Goal: Contribute content

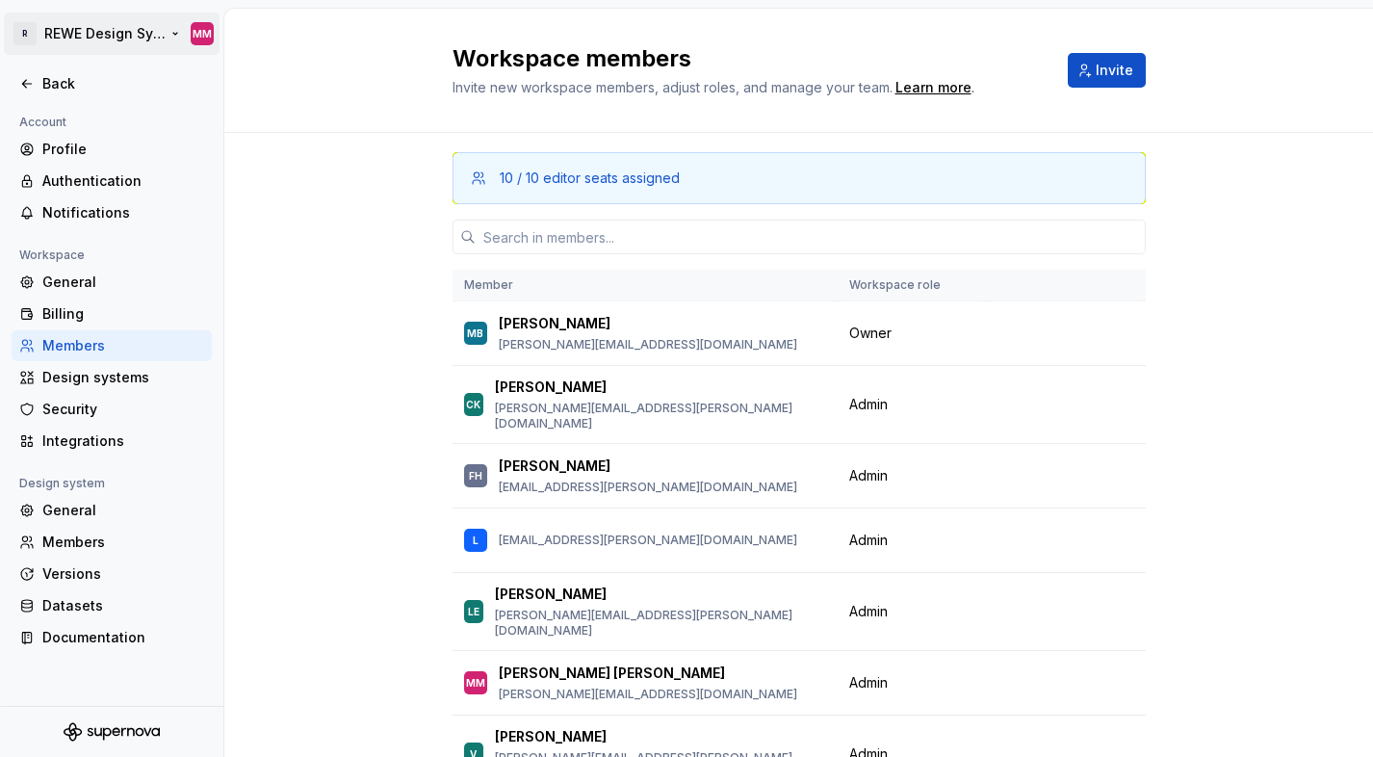
click at [57, 35] on html "R REWE Design System MM Back Account Profile Authentication Notifications Works…" at bounding box center [686, 378] width 1373 height 757
click at [305, 27] on html "R REWE Design System MM Back Account Profile Authentication Notifications Works…" at bounding box center [686, 378] width 1373 height 757
click at [34, 84] on icon at bounding box center [26, 83] width 15 height 15
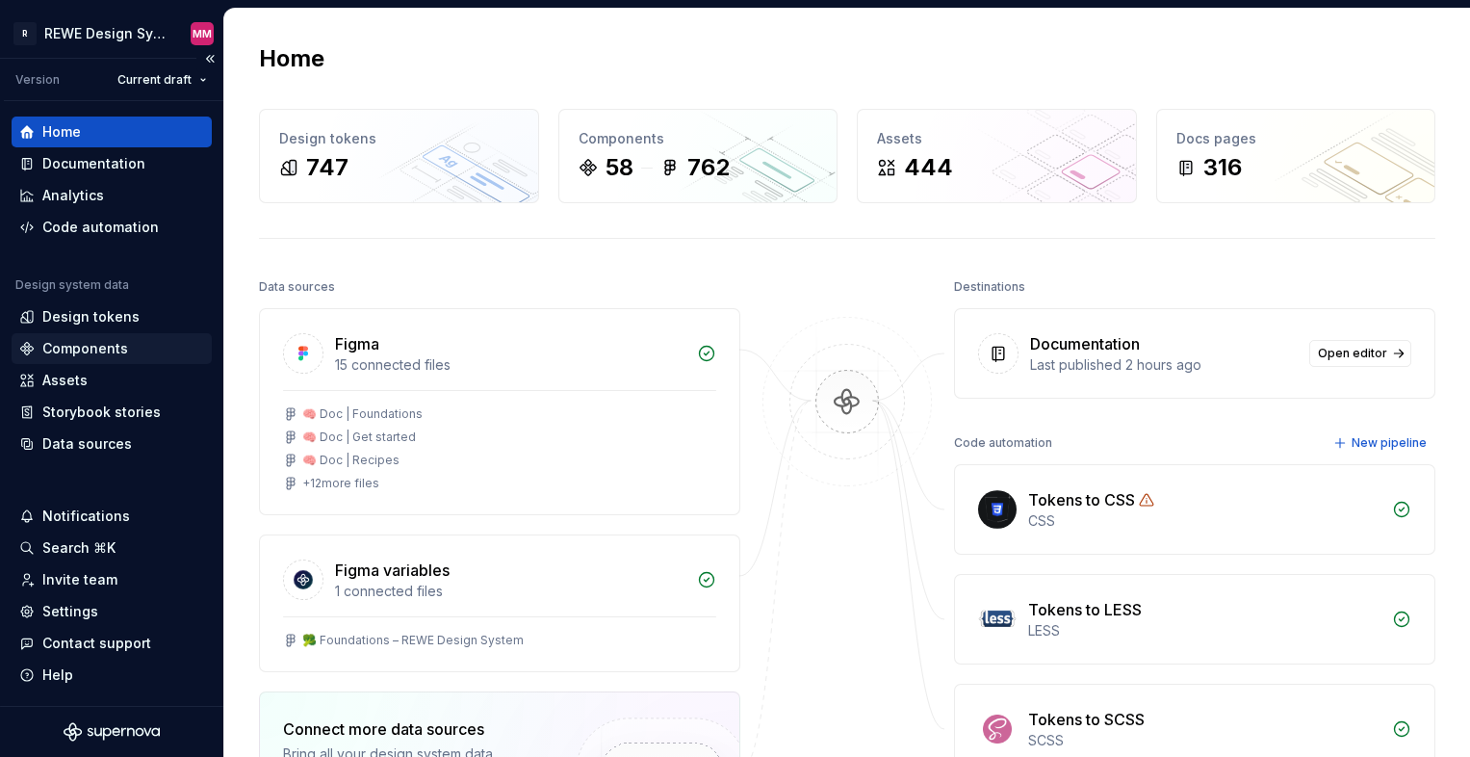
click at [117, 339] on div "Components" at bounding box center [85, 348] width 86 height 19
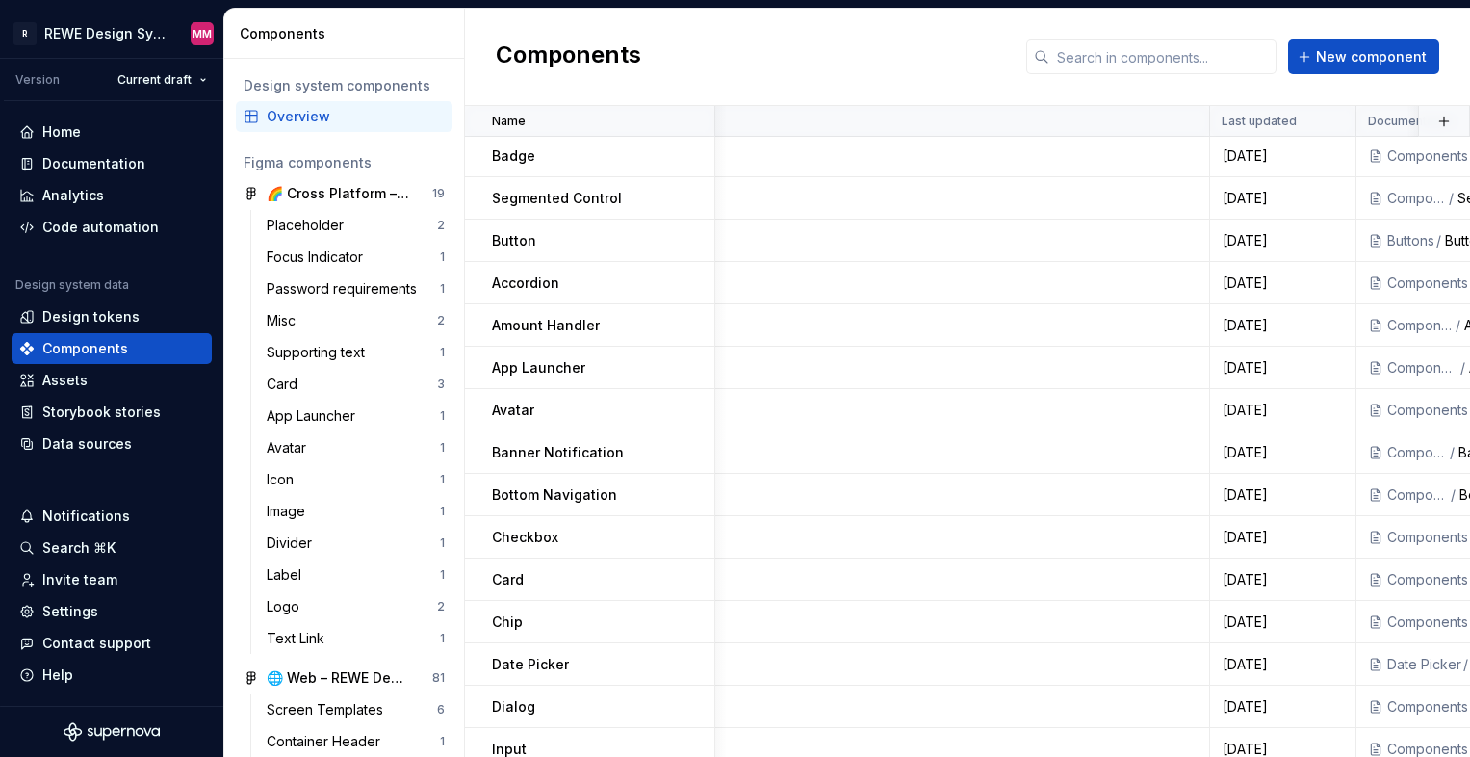
scroll to position [2, 1805]
click at [722, 55] on div "Components New component" at bounding box center [967, 57] width 1005 height 97
